Goal: Complete application form

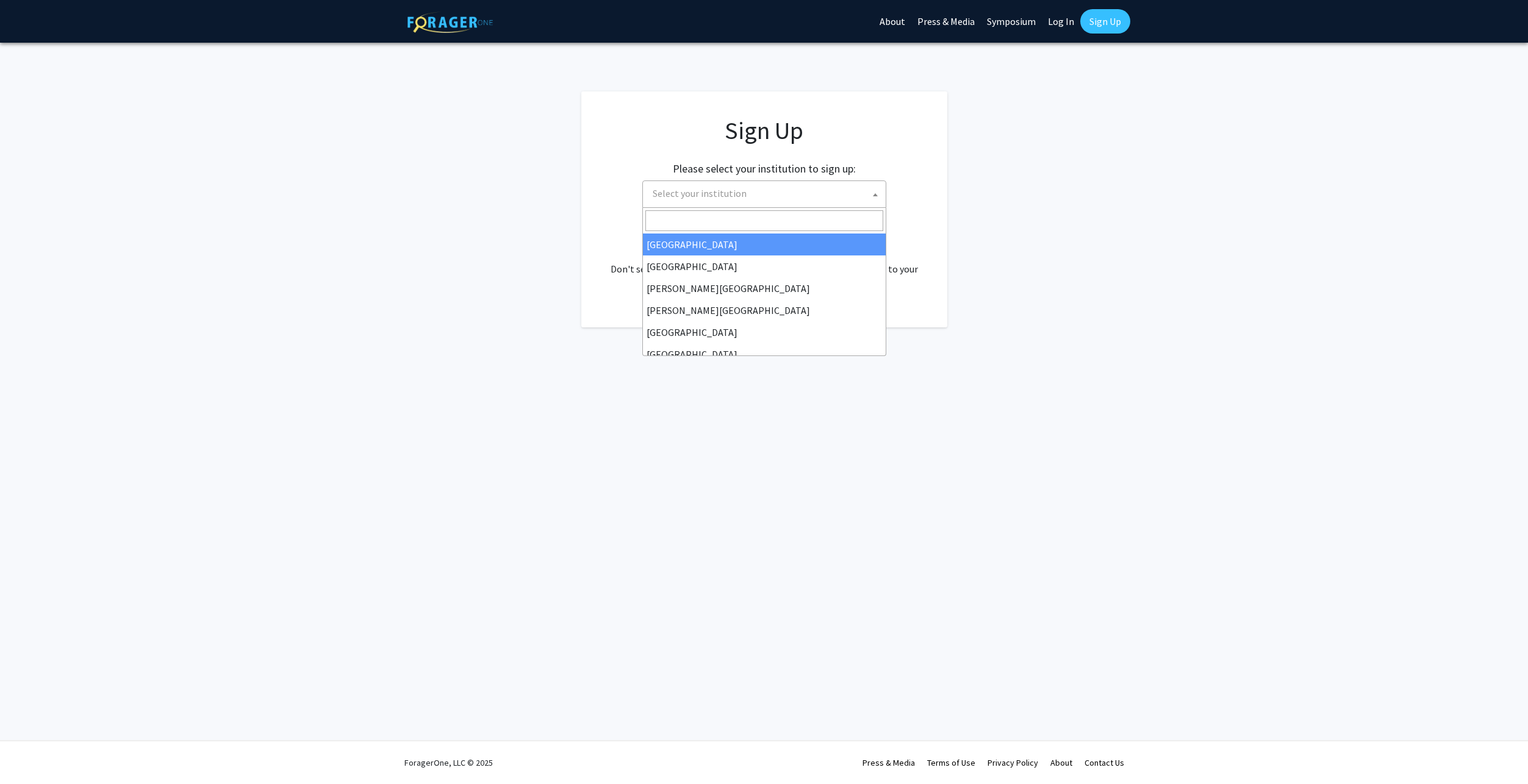
click at [874, 195] on b at bounding box center [875, 194] width 5 height 3
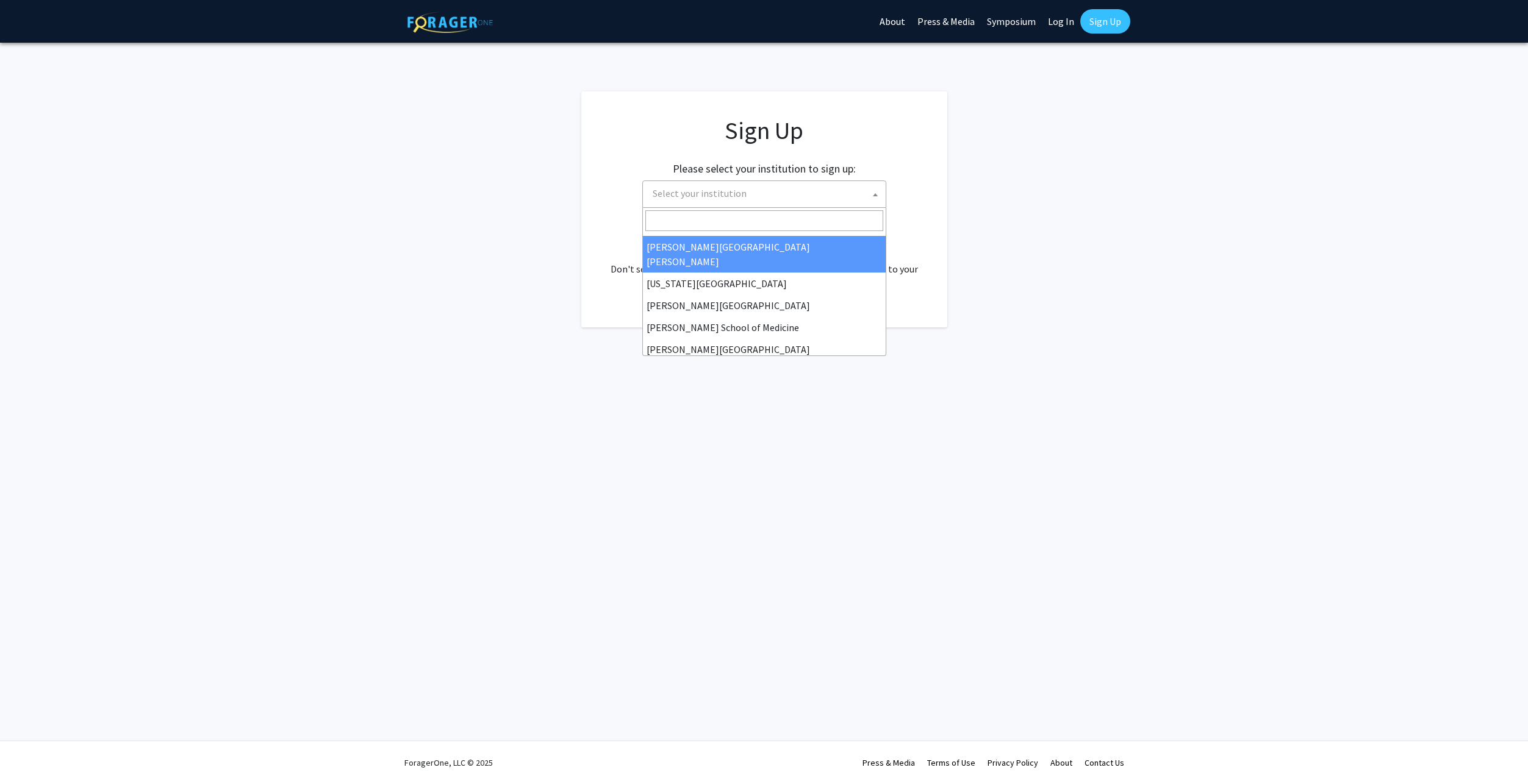
scroll to position [244, 0]
select select "1"
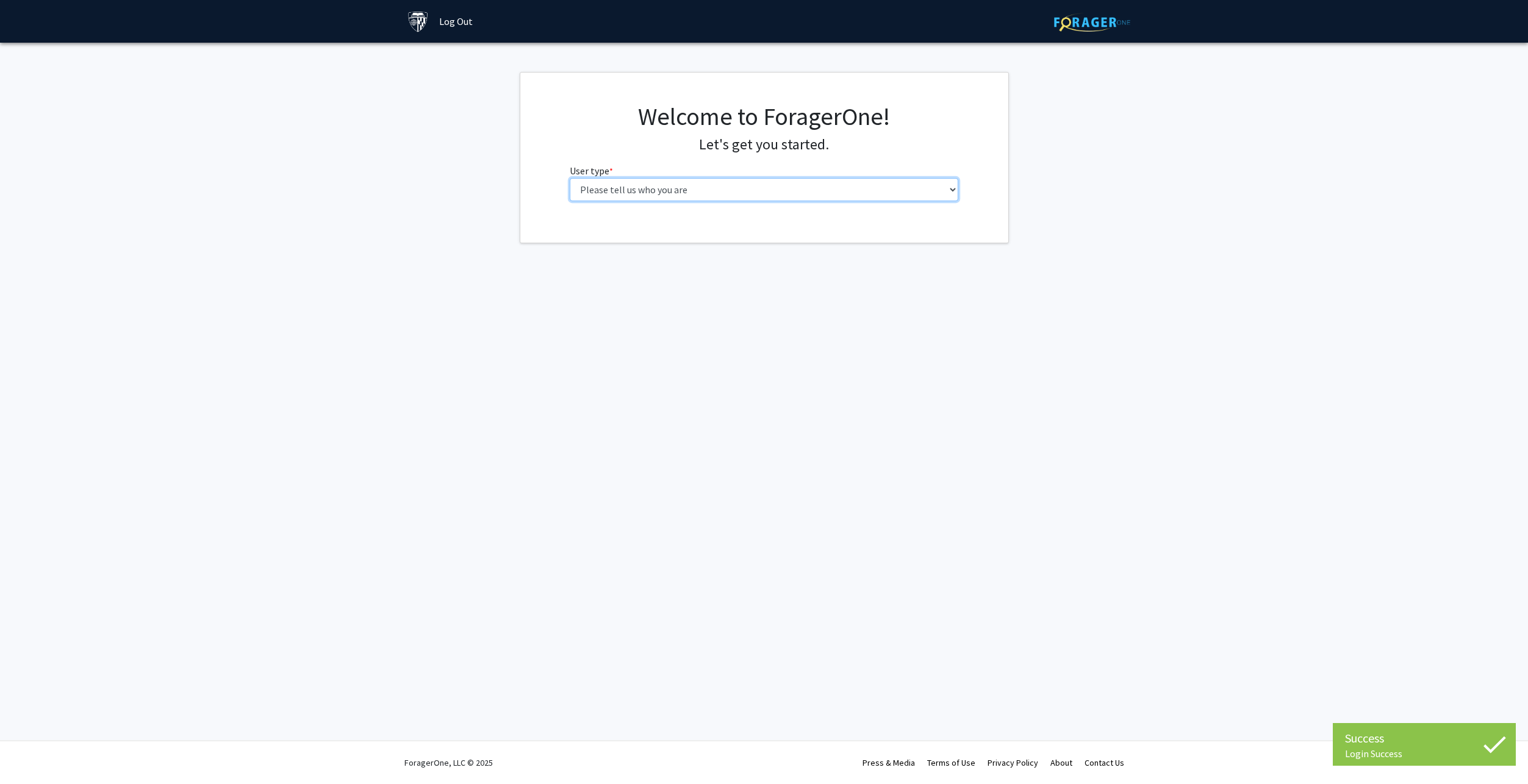
click at [941, 188] on select "Please tell us who you are Undergraduate Student Master's Student Doctoral Cand…" at bounding box center [764, 189] width 389 height 23
select select "2: masters"
click at [570, 178] on select "Please tell us who you are Undergraduate Student Master's Student Doctoral Cand…" at bounding box center [764, 189] width 389 height 23
click at [778, 244] on input "First Name * required" at bounding box center [764, 237] width 389 height 23
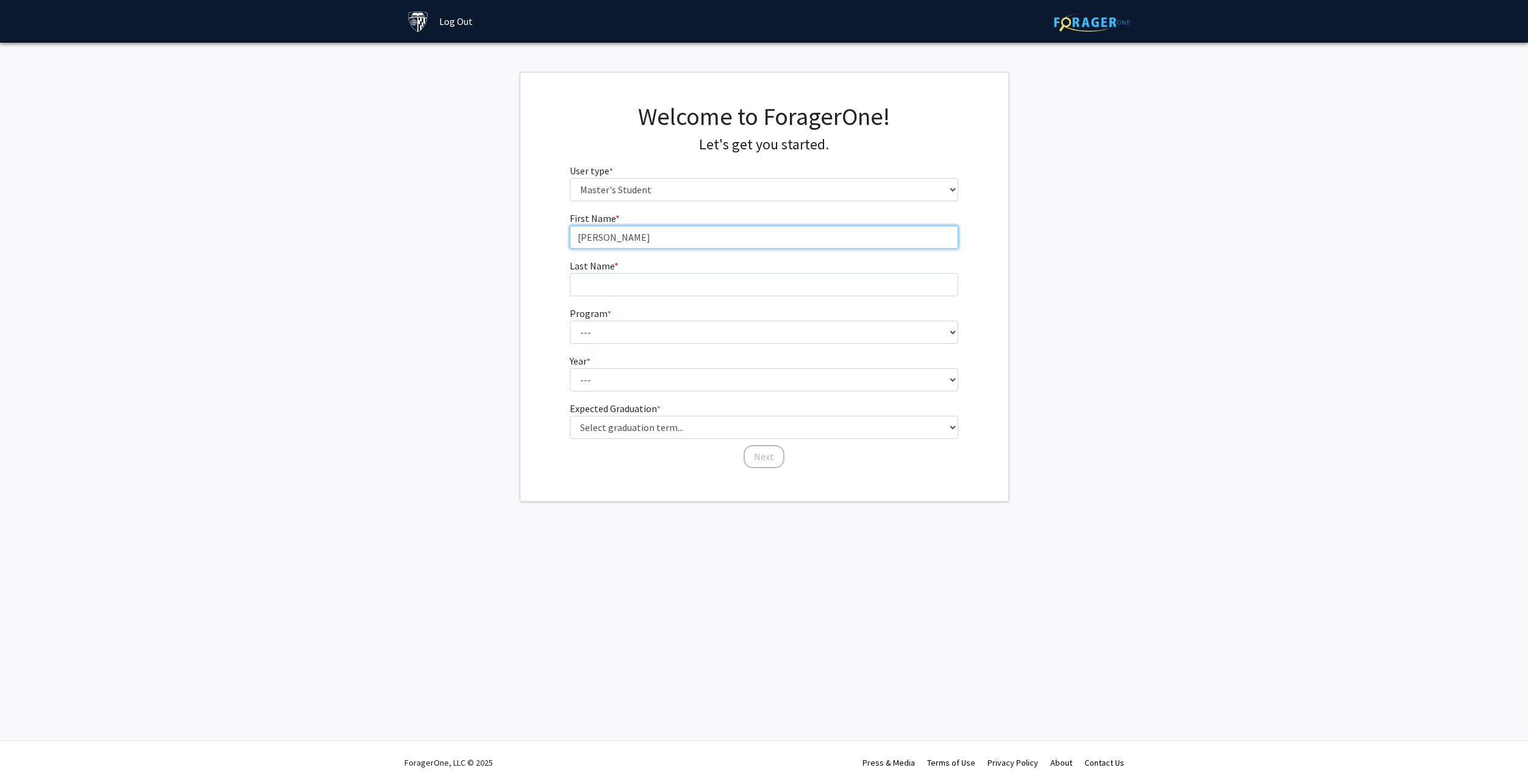
type input "Cristian"
type input "Soto Monet"
click at [755, 328] on select "--- Anatomy Education Applied and Computational Mathematics Applied Biomedical …" at bounding box center [764, 332] width 389 height 23
select select "107: 102"
click at [570, 321] on select "--- Anatomy Education Applied and Computational Mathematics Applied Biomedical …" at bounding box center [764, 332] width 389 height 23
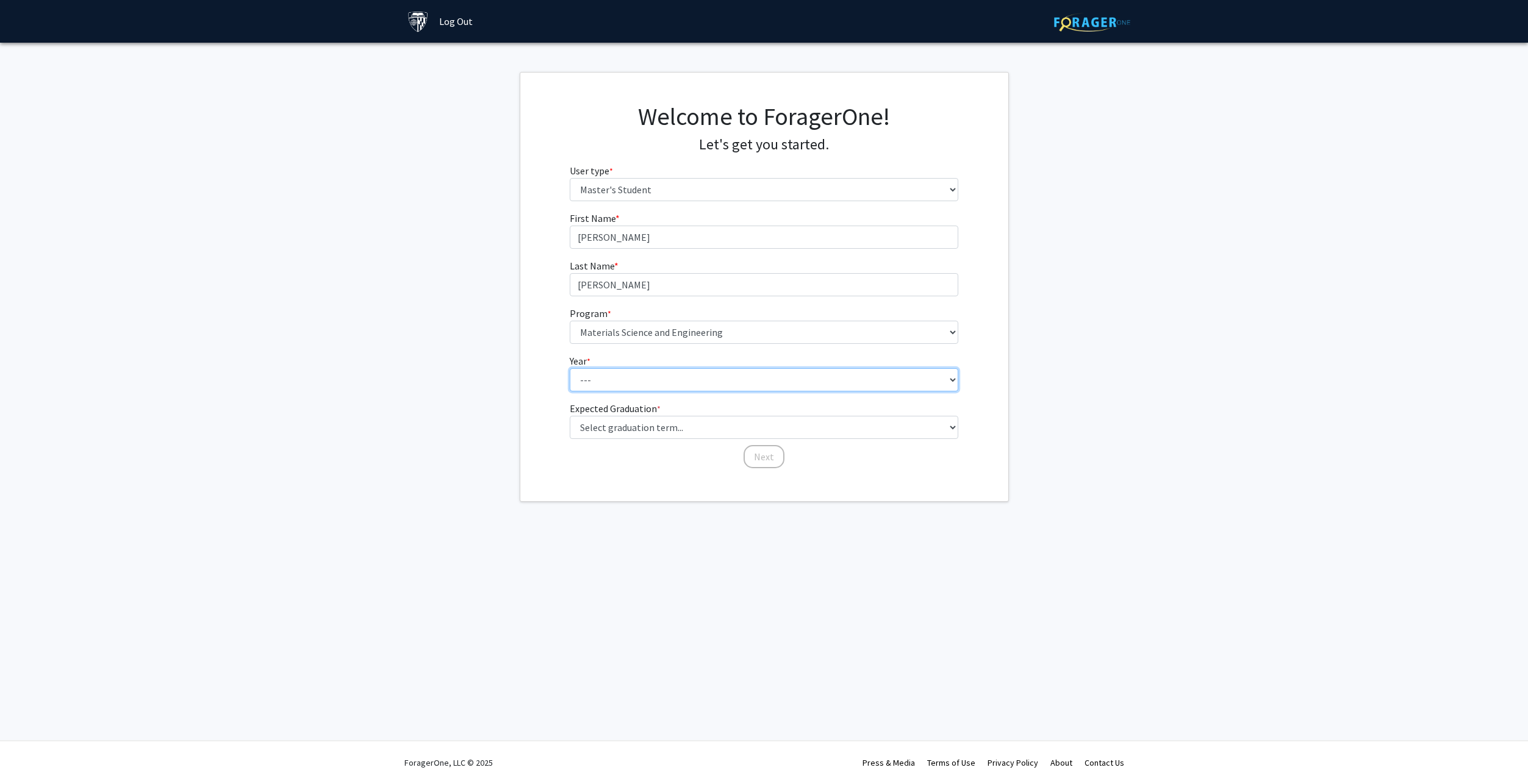
click at [681, 385] on select "--- First Year Second Year" at bounding box center [764, 379] width 389 height 23
select select "1: first_year"
click at [570, 368] on select "--- First Year Second Year" at bounding box center [764, 379] width 389 height 23
click at [663, 428] on select "Select graduation term... Spring 2025 Summer 2025 Fall 2025 Winter 2025 Spring …" at bounding box center [764, 427] width 389 height 23
select select "12: winter_2027"
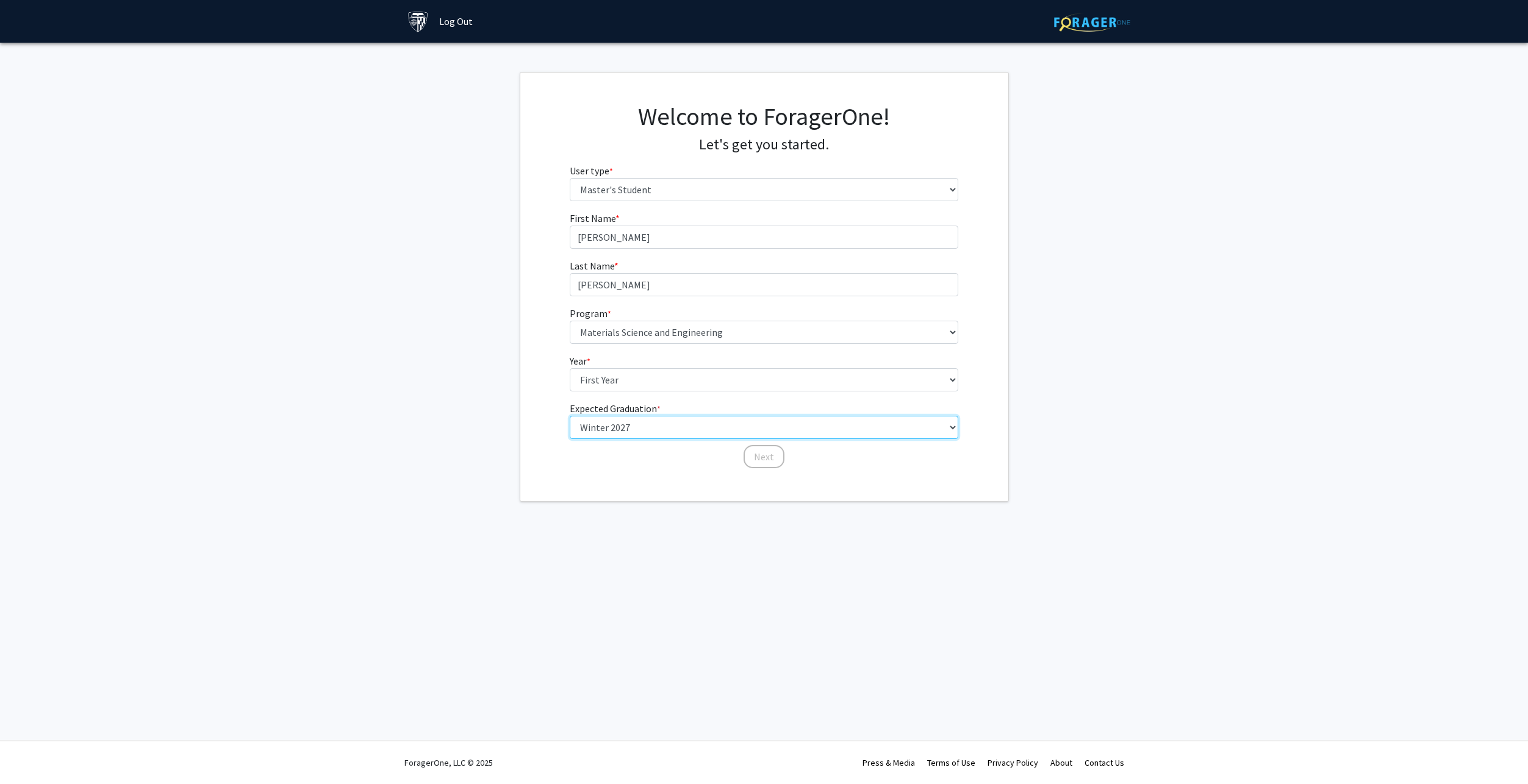
click at [570, 416] on select "Select graduation term... Spring 2025 Summer 2025 Fall 2025 Winter 2025 Spring …" at bounding box center [764, 427] width 389 height 23
click at [768, 459] on button "Next" at bounding box center [764, 456] width 41 height 23
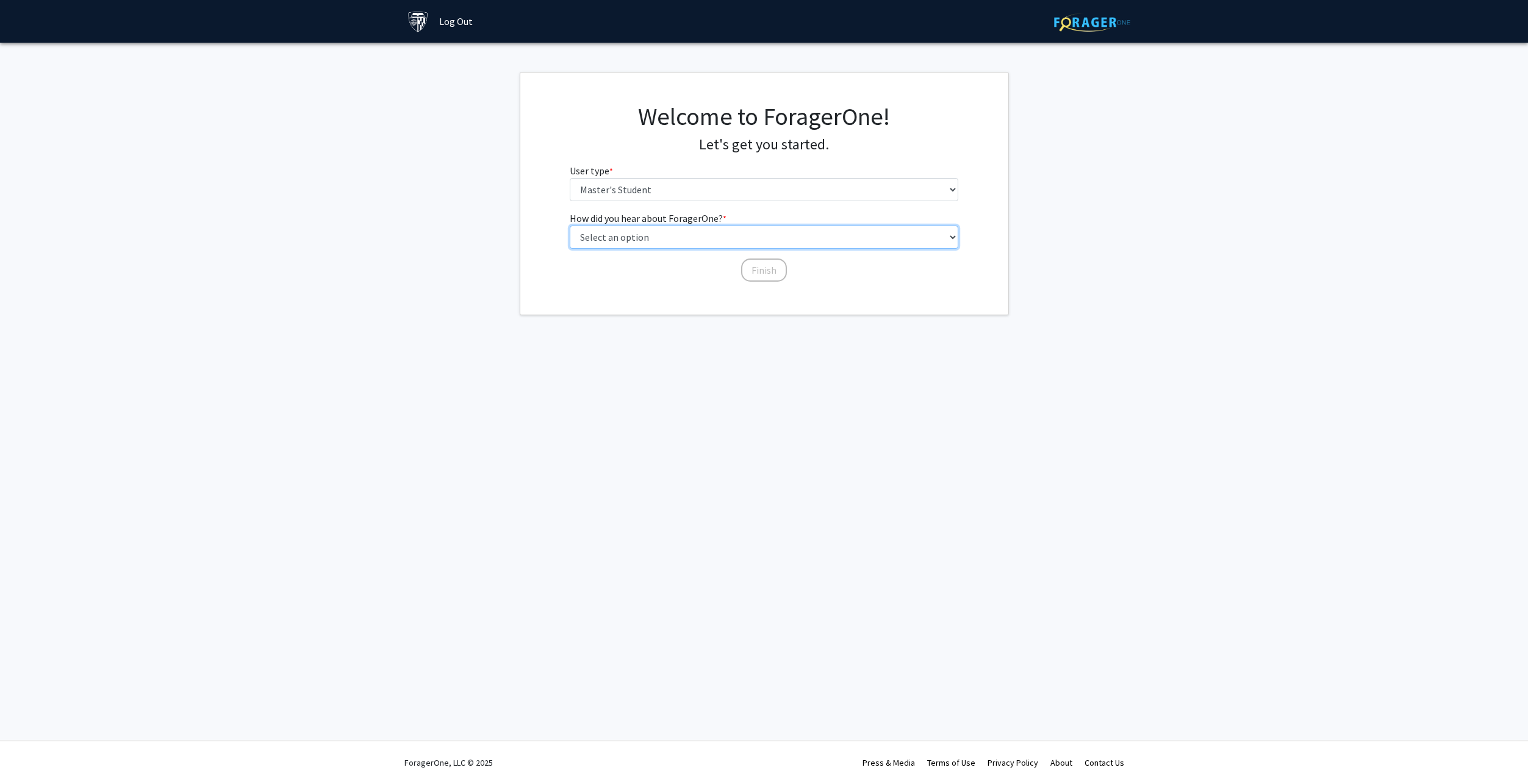
drag, startPoint x: 851, startPoint y: 242, endPoint x: 845, endPoint y: 248, distance: 8.5
click at [850, 243] on select "Select an option Peer/student recommendation Faculty/staff recommendation Unive…" at bounding box center [764, 237] width 389 height 23
select select "3: university_website"
click at [570, 225] on select "Select an option Peer/student recommendation Faculty/staff recommendation Unive…" at bounding box center [764, 237] width 389 height 23
click at [770, 270] on button "Finish" at bounding box center [764, 269] width 46 height 23
